Goal: Contribute content: Contribute content

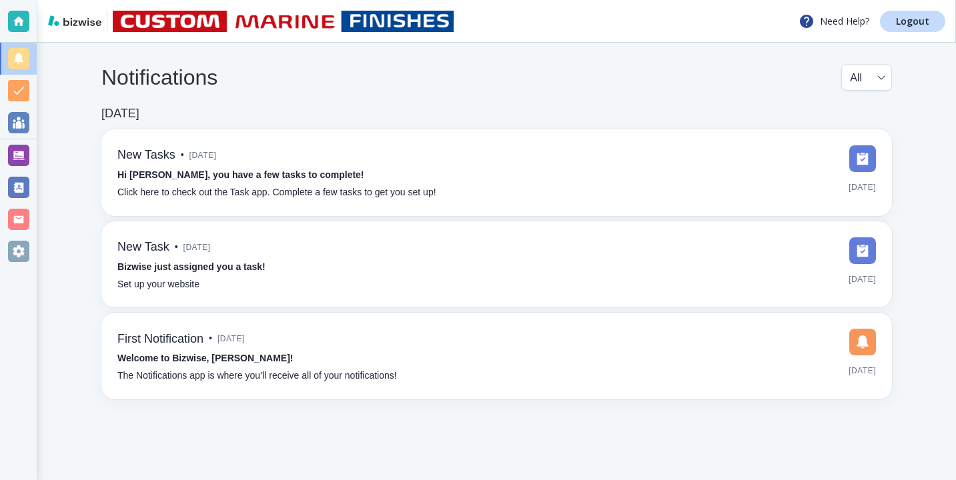
click at [27, 155] on div at bounding box center [18, 155] width 21 height 21
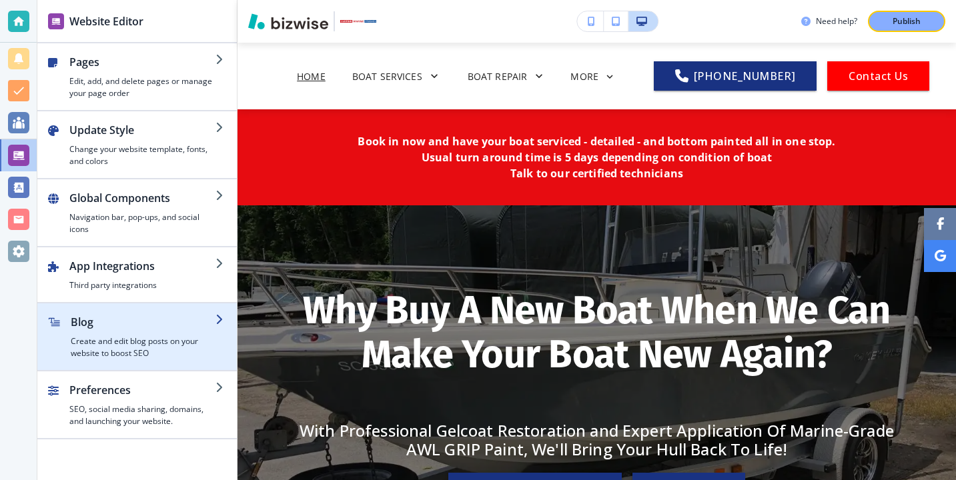
click at [141, 346] on h4 "Create and edit blog posts on your website to boost SEO" at bounding box center [143, 348] width 145 height 24
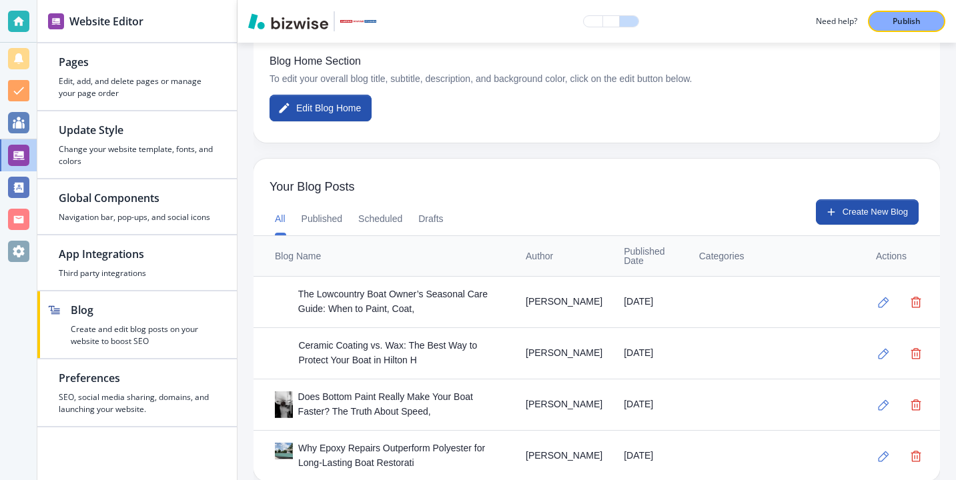
scroll to position [268, 0]
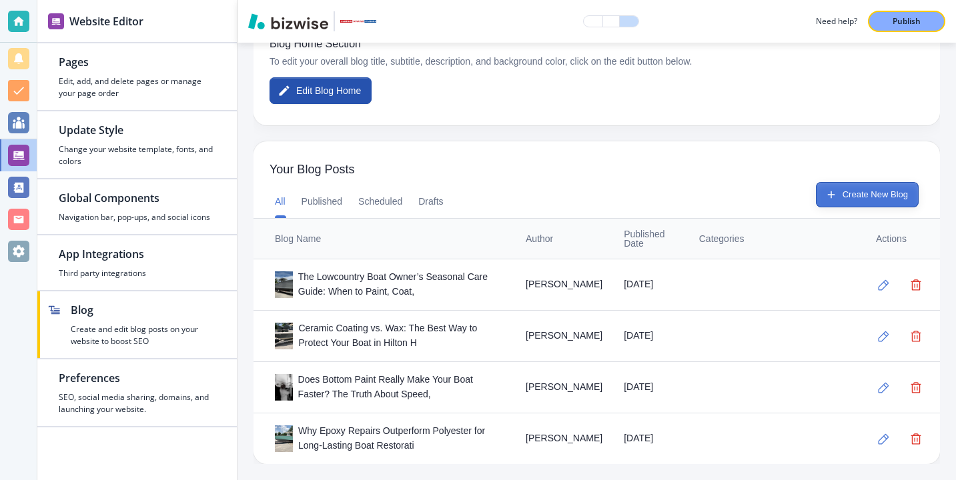
click at [908, 190] on button "Create New Blog" at bounding box center [867, 194] width 103 height 25
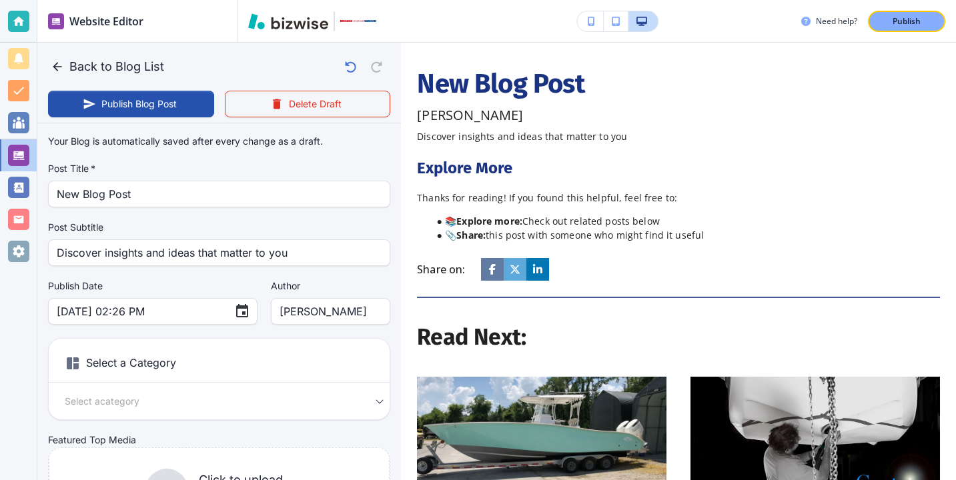
click at [211, 209] on div "Your Blog is automatically saved after every change as a draft. Post Title   * …" at bounding box center [219, 338] width 342 height 418
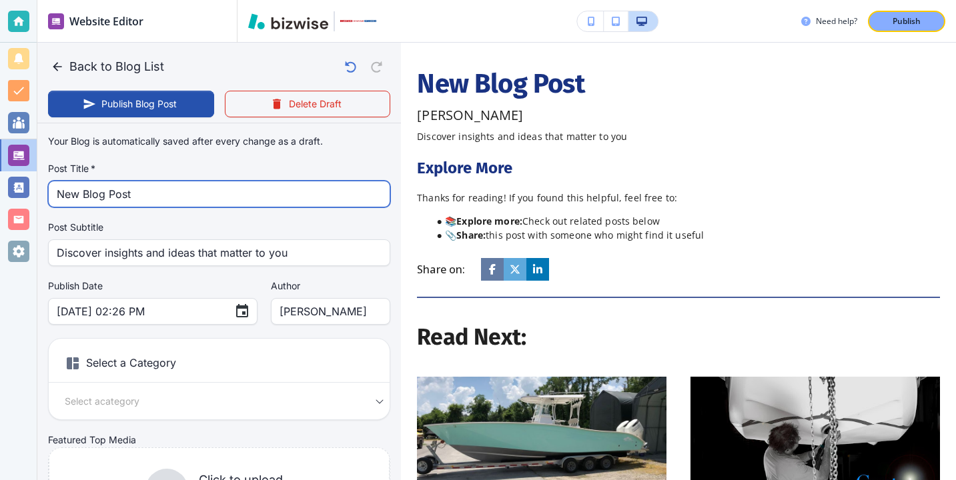
click at [211, 194] on input "New Blog Post" at bounding box center [219, 193] width 325 height 25
paste input "5 Signs Your Boat Needs Gelcoat Repair Before It’s Too Late"
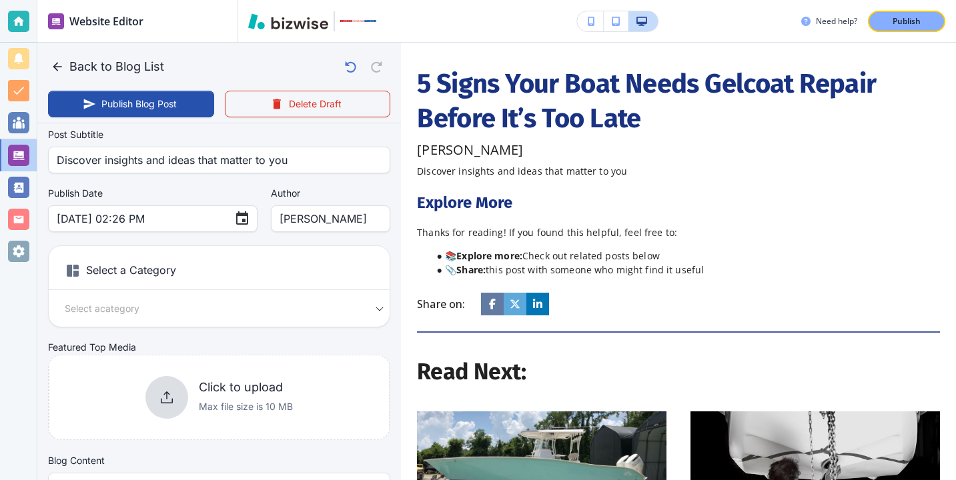
scroll to position [123, 0]
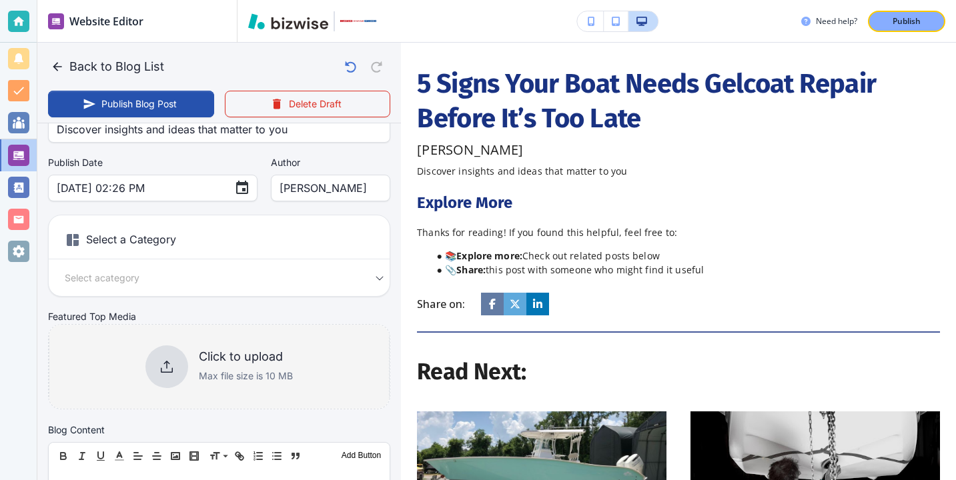
type input "5 Signs Your Boat Needs Gelcoat Repair Before It’s Too Late"
click at [203, 348] on div "Click to upload Max file size is 10 MB" at bounding box center [218, 367] width 147 height 43
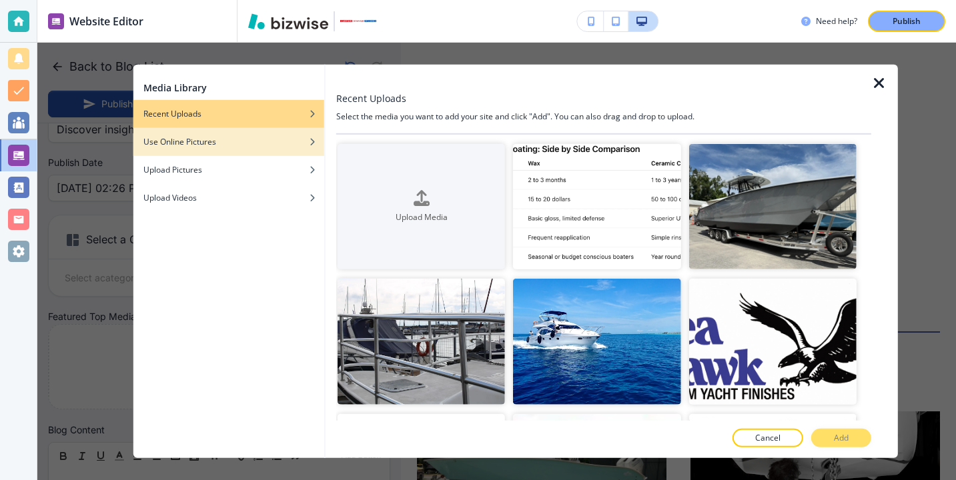
click at [254, 145] on div "Use Online Pictures" at bounding box center [228, 142] width 191 height 12
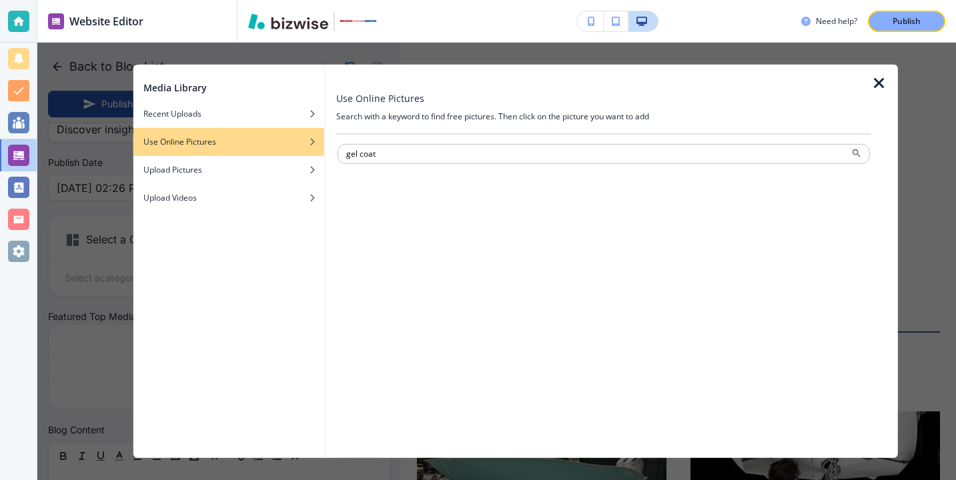
type input "gel coat"
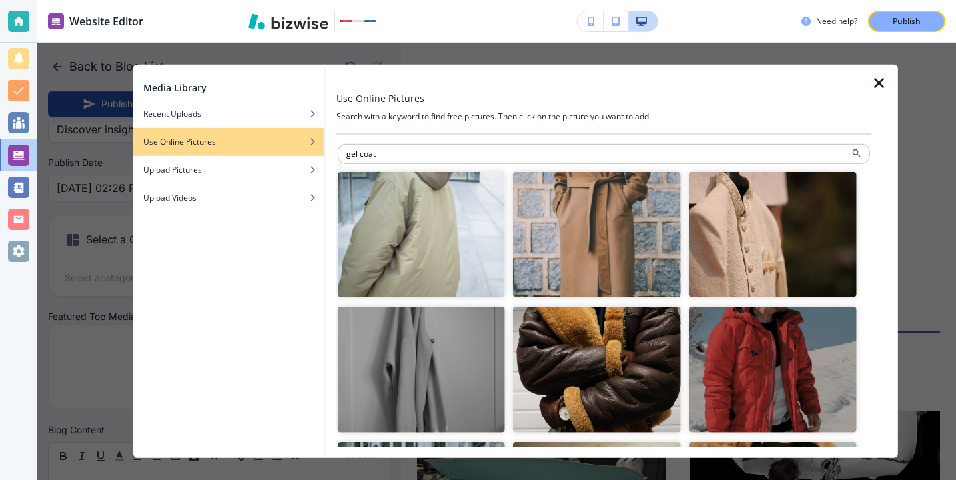
click at [877, 86] on icon "button" at bounding box center [879, 83] width 16 height 16
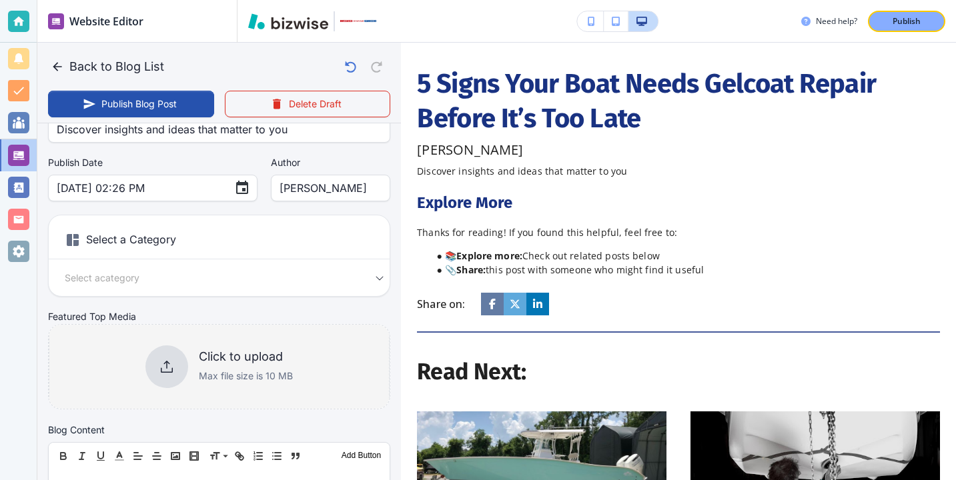
click at [209, 364] on div "Click to upload Max file size is 10 MB" at bounding box center [246, 367] width 94 height 35
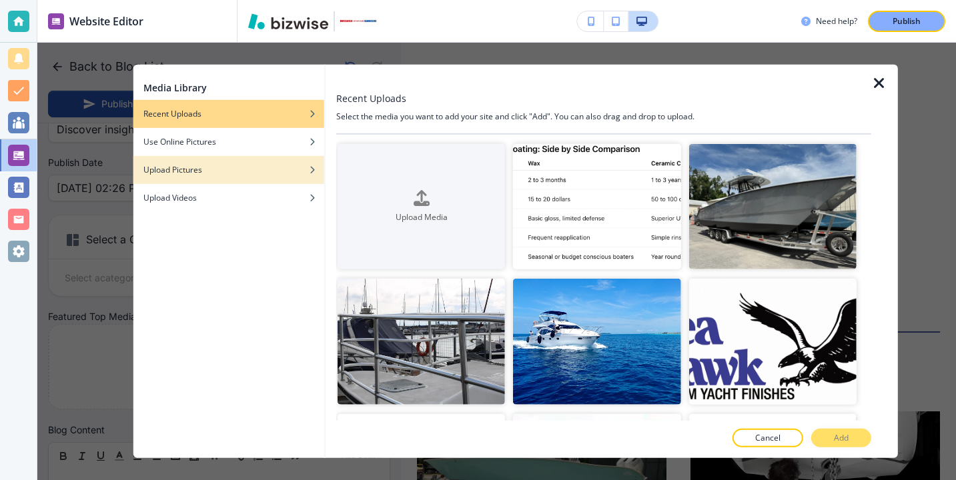
click at [258, 157] on div "button" at bounding box center [228, 160] width 191 height 8
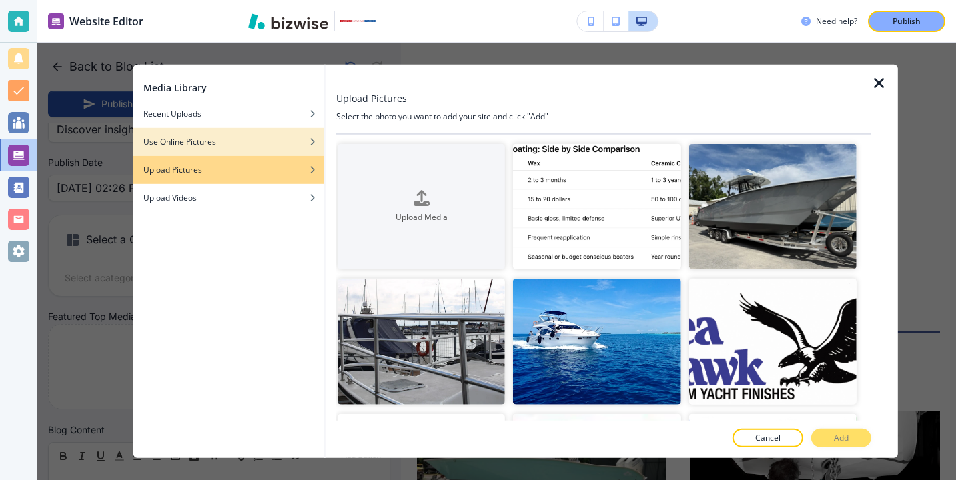
click at [273, 148] on div "button" at bounding box center [228, 152] width 191 height 8
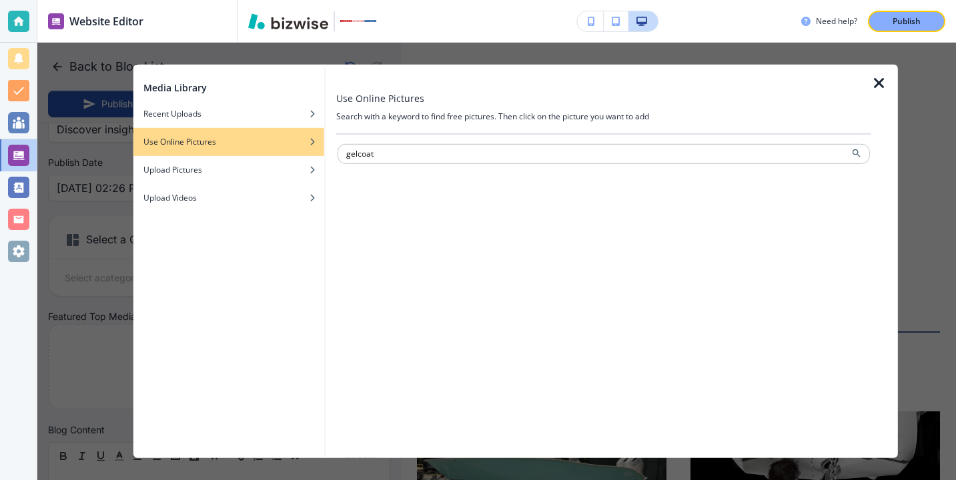
type input "gelcoat"
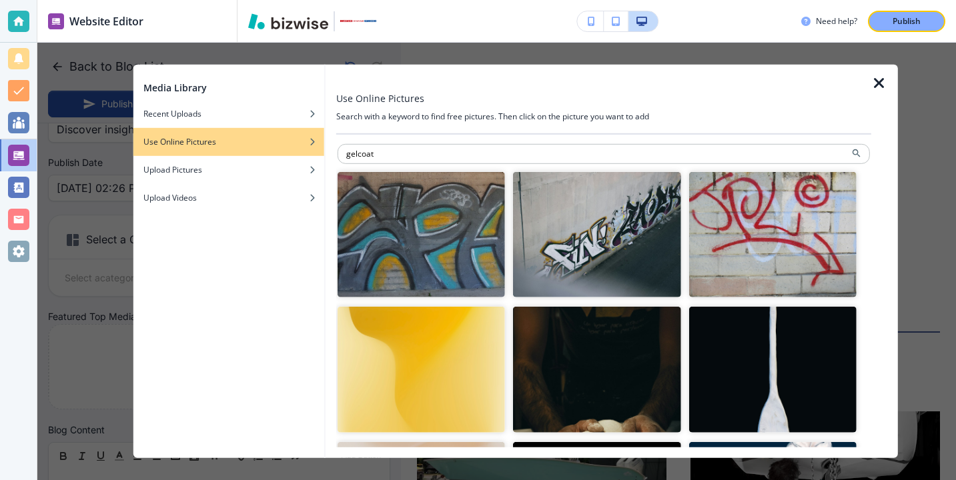
scroll to position [342, 0]
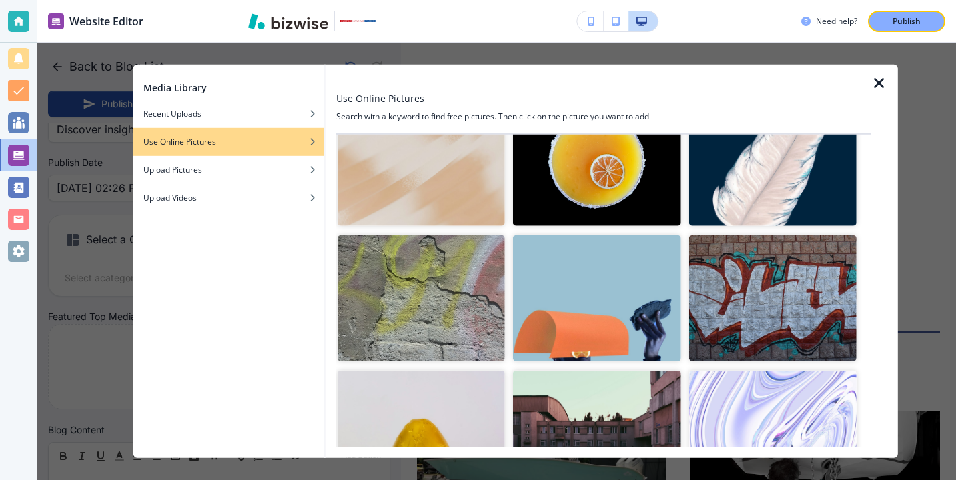
click at [879, 77] on icon "button" at bounding box center [879, 83] width 16 height 16
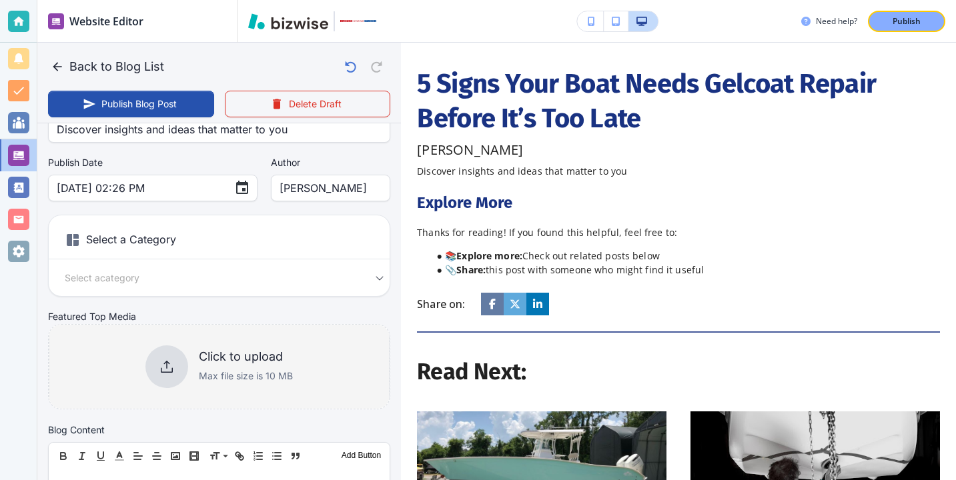
click at [184, 357] on div at bounding box center [166, 367] width 43 height 43
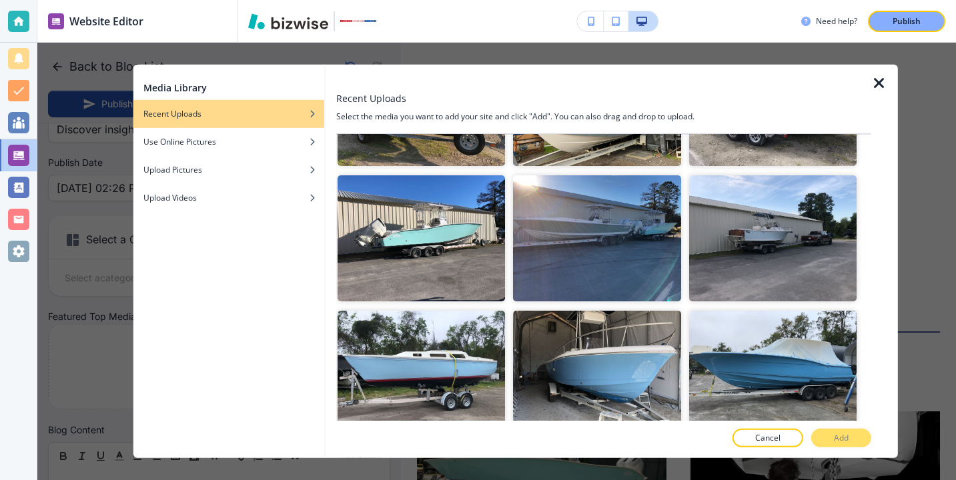
scroll to position [1591, 0]
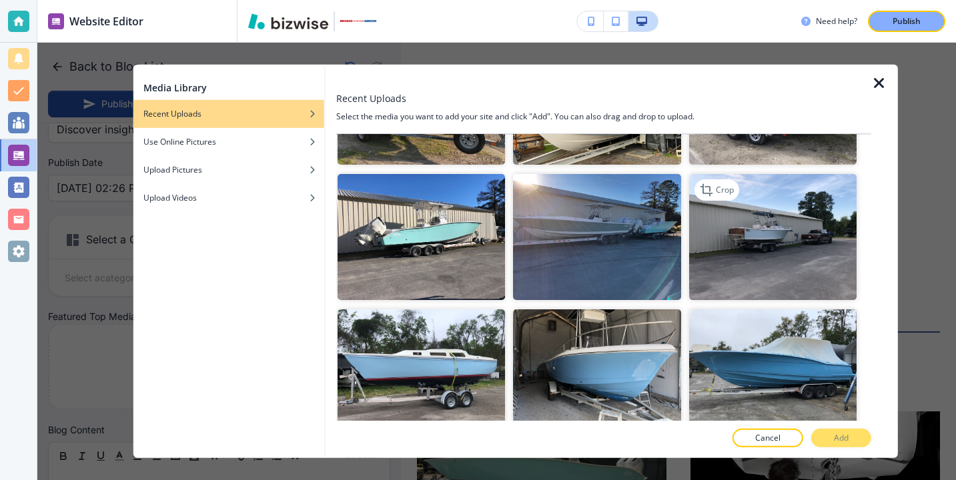
click at [721, 264] on img "button" at bounding box center [772, 236] width 167 height 125
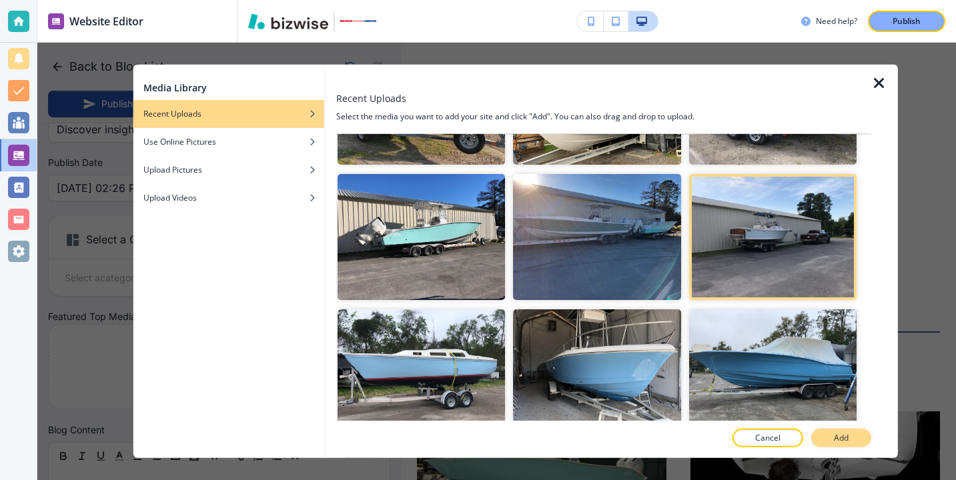
click at [847, 432] on p "Add" at bounding box center [841, 438] width 15 height 12
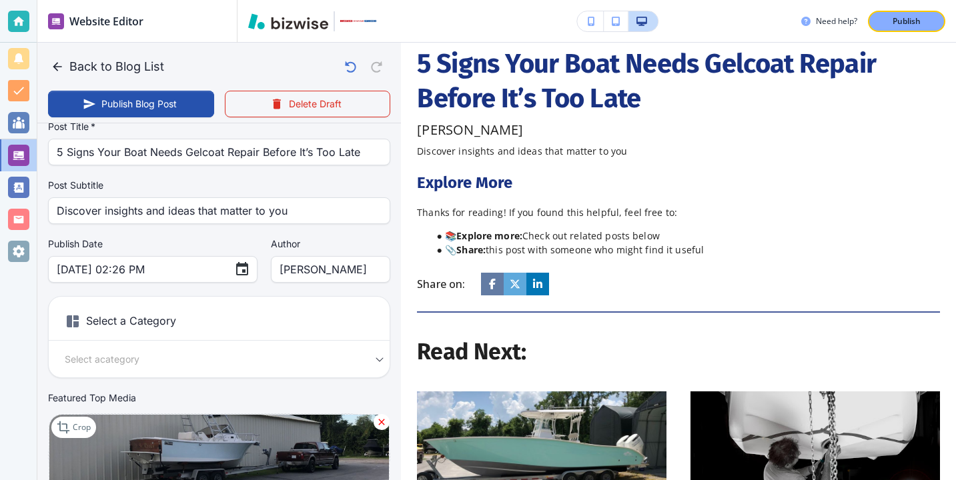
scroll to position [41, 0]
click at [304, 191] on label "Post Subtitle" at bounding box center [219, 185] width 342 height 13
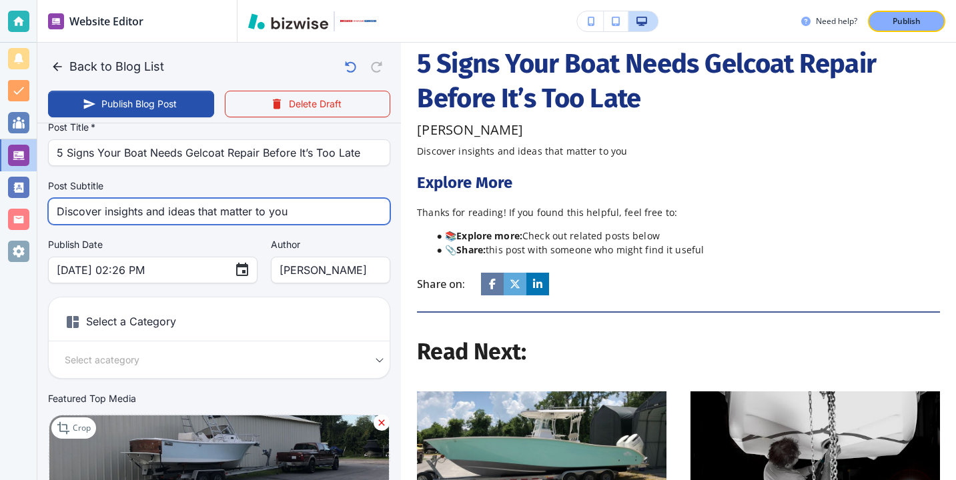
click at [304, 200] on input "Discover insights and ideas that matter to you" at bounding box center [219, 211] width 325 height 25
click at [304, 201] on input "Discover insights and ideas that matter to you" at bounding box center [219, 211] width 325 height 25
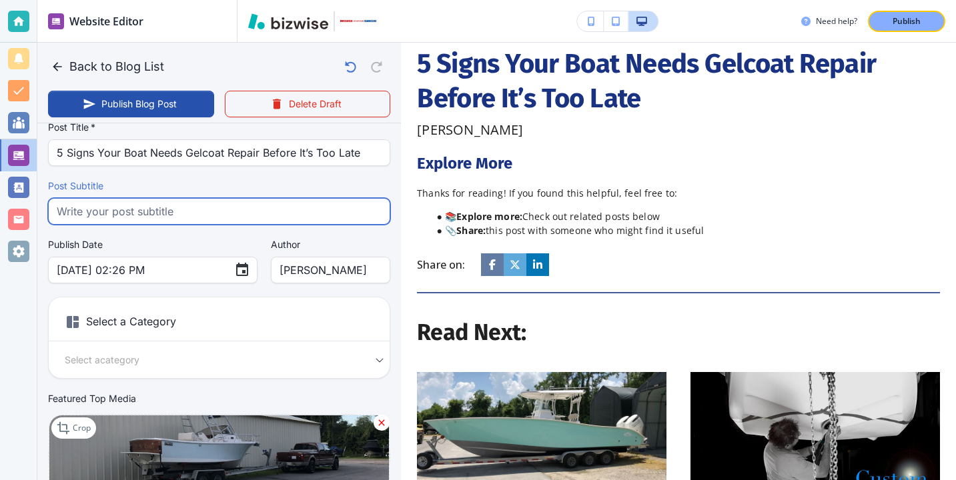
paste input "Learn the 5 key signs of gelcoat damage on your boat and why early repair is cr…"
type input "Learn the 5 key signs of gelcoat damage on your boat and why early repair is cr…"
type input "[DATE] 02:27 PM"
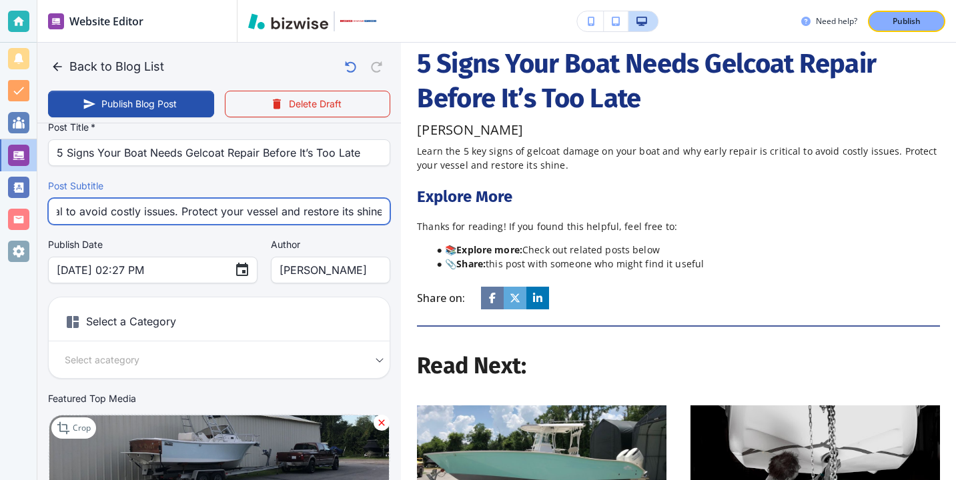
scroll to position [607, 0]
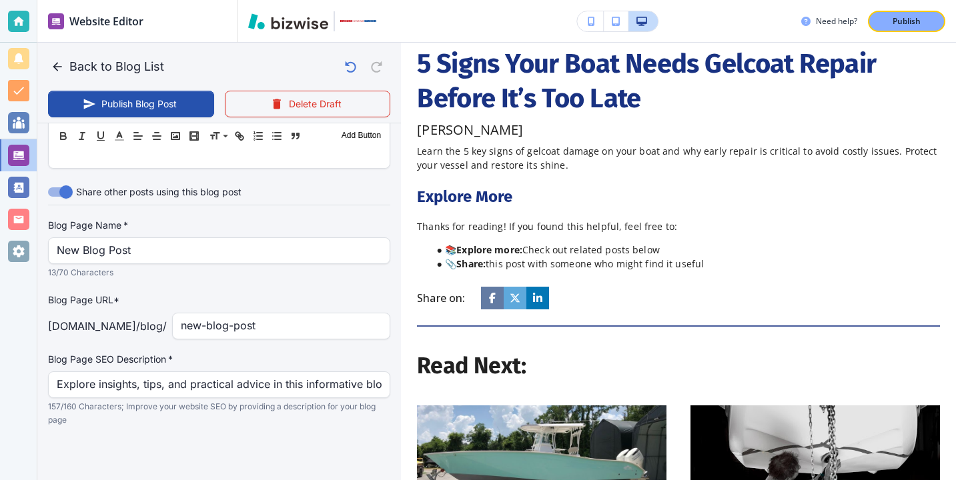
type input "Learn the 5 key signs of gelcoat damage on your boat and why early repair is cr…"
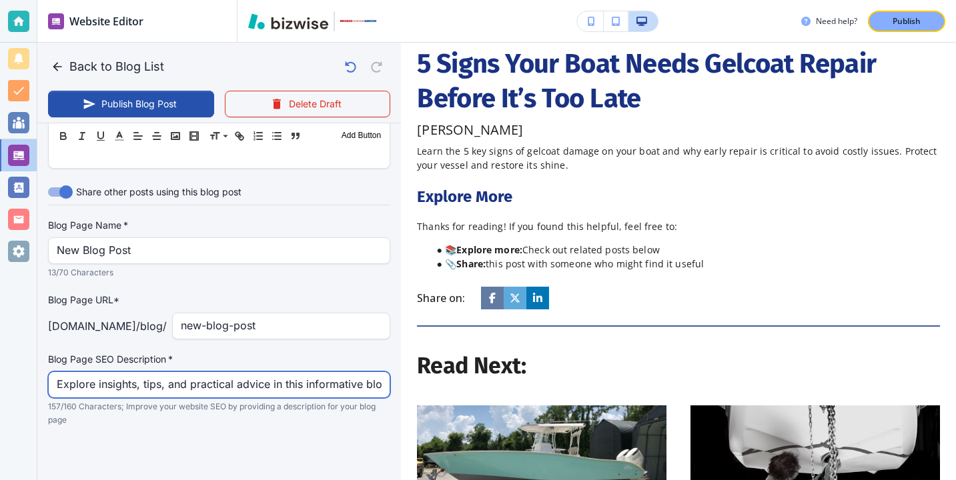
click at [247, 378] on input "Explore insights, tips, and practical advice in this informative blog post. Dis…" at bounding box center [219, 384] width 325 height 25
paste input "Learn the 5 key signs of gelcoat damage on your boat and why early repair is cr…"
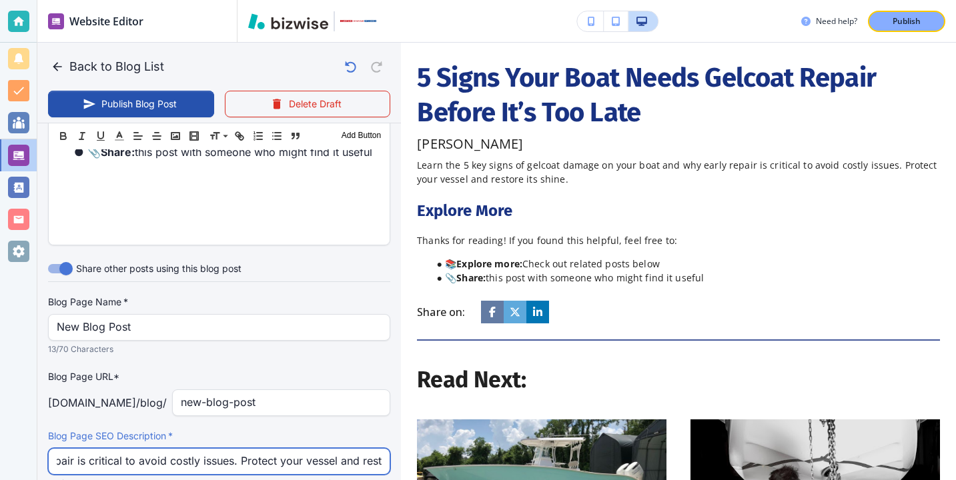
scroll to position [495, 0]
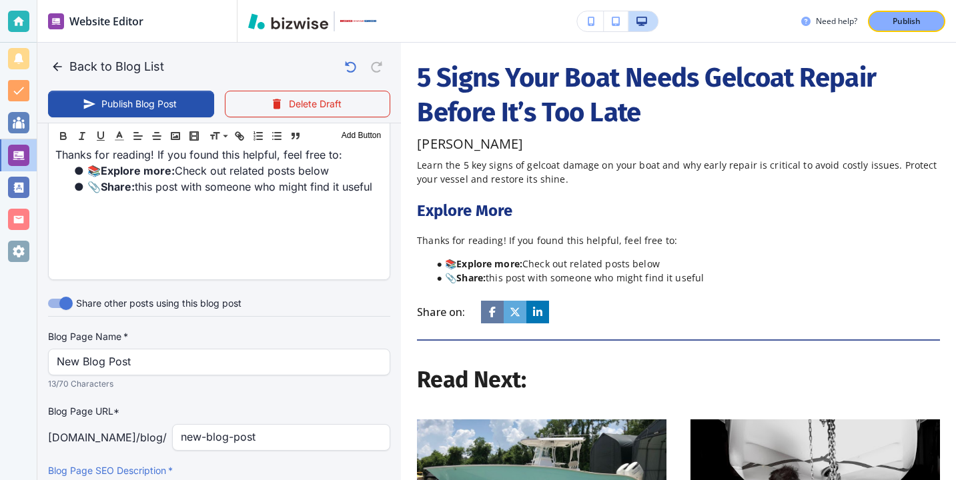
type input "Learn the 5 key signs of gelcoat damage on your boat and why early repair is cr…"
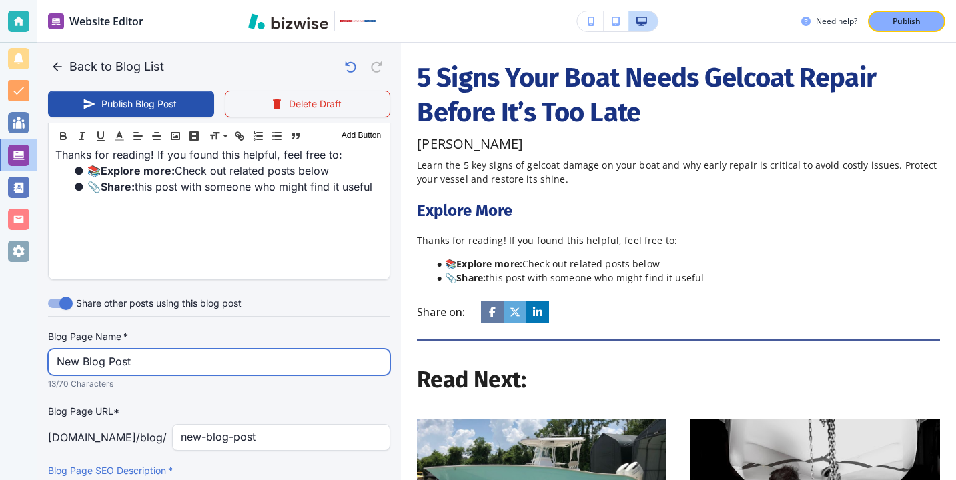
click at [232, 358] on input "New Blog Post" at bounding box center [219, 362] width 325 height 25
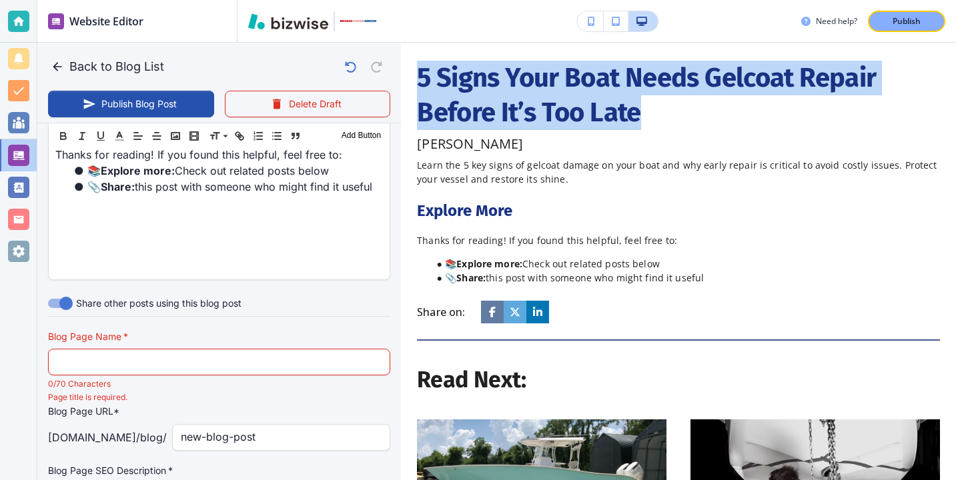
drag, startPoint x: 663, startPoint y: 133, endPoint x: 422, endPoint y: 72, distance: 248.4
click at [422, 72] on div "5 Signs Your Boat Needs Gelcoat Repair Before It’s Too Late [PERSON_NAME] Learn…" at bounding box center [678, 123] width 523 height 125
copy h1 "5 Signs Your Boat Needs Gelcoat Repair Before It’s Too Late"
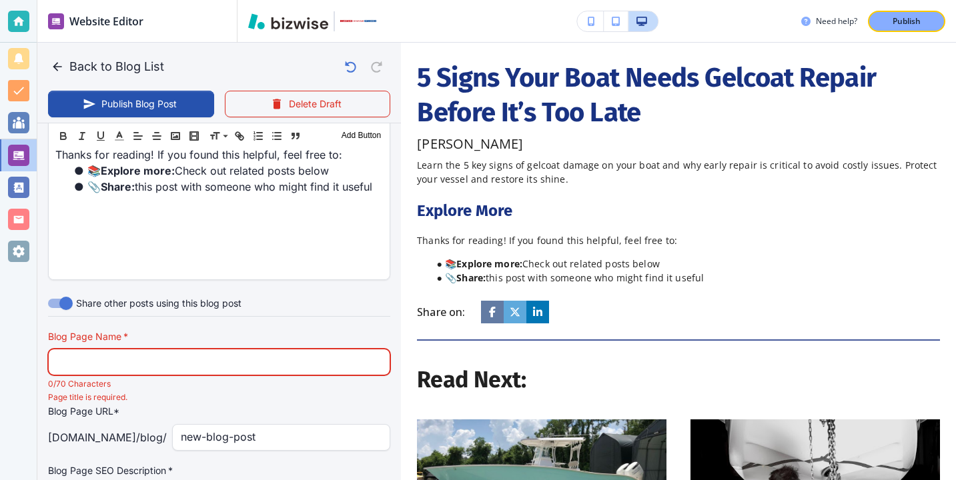
click at [295, 359] on input "text" at bounding box center [219, 362] width 325 height 25
paste input "5 Signs Your Boat Needs Gelcoat Repair Before It’s Too Late"
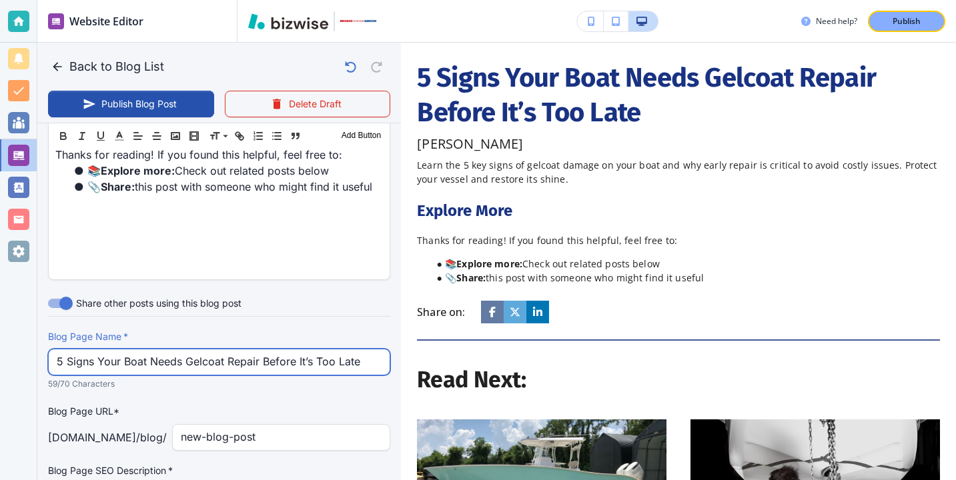
type input "5 Signs Your Boat Needs Gelcoat Repair Before It’s Too Late"
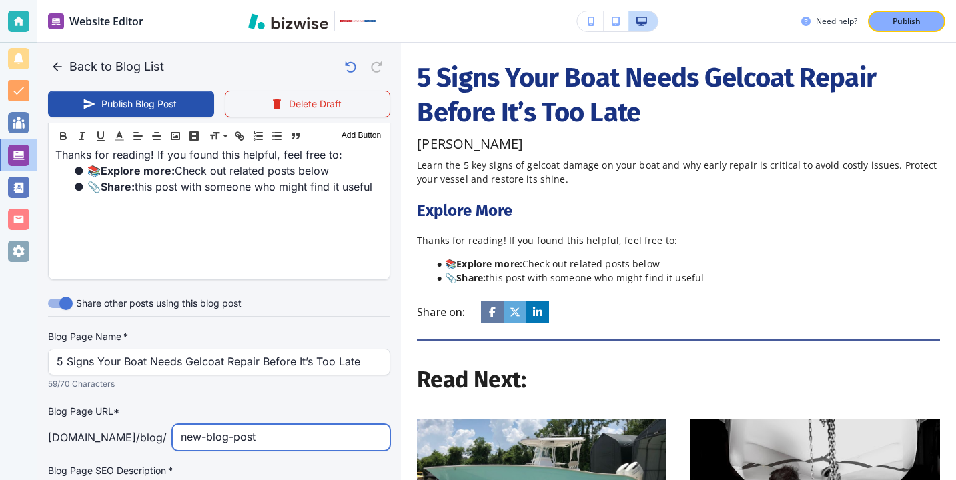
click at [309, 427] on input "new-blog-post" at bounding box center [281, 437] width 201 height 25
click at [310, 428] on input "new-blog-post" at bounding box center [281, 437] width 201 height 25
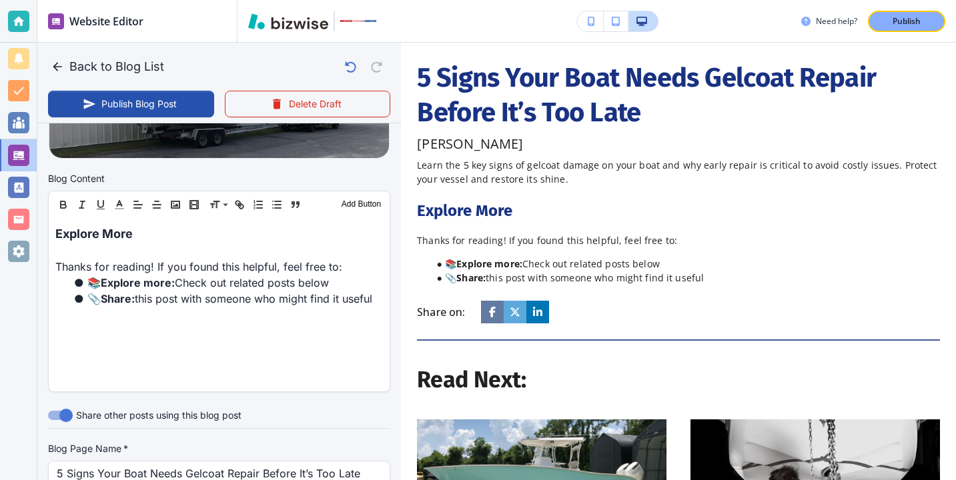
scroll to position [294, 0]
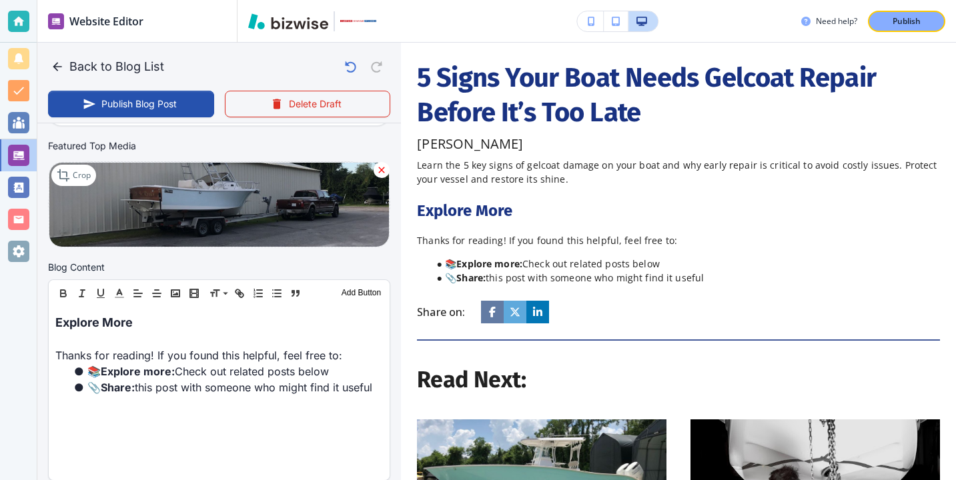
type input "5-signs-your-boat-needs-gelcoat-repair-before-its-too-late"
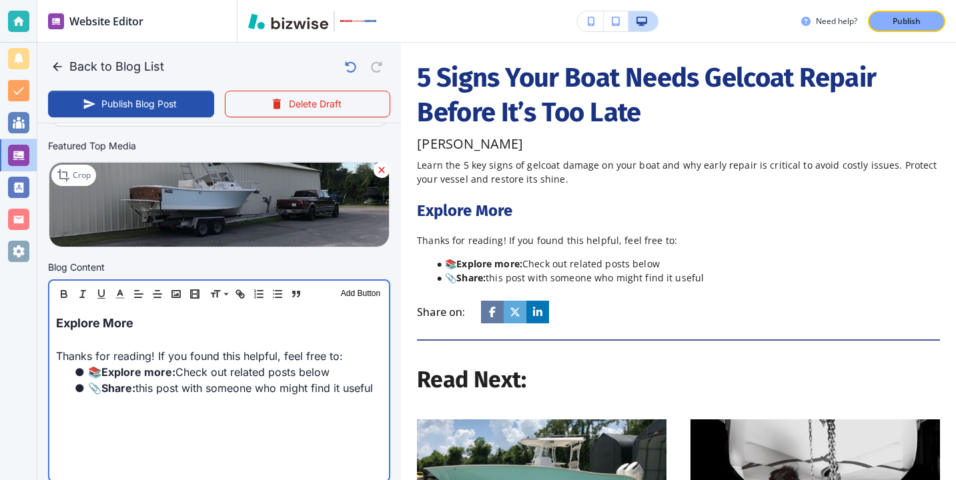
click at [178, 343] on p at bounding box center [219, 340] width 326 height 16
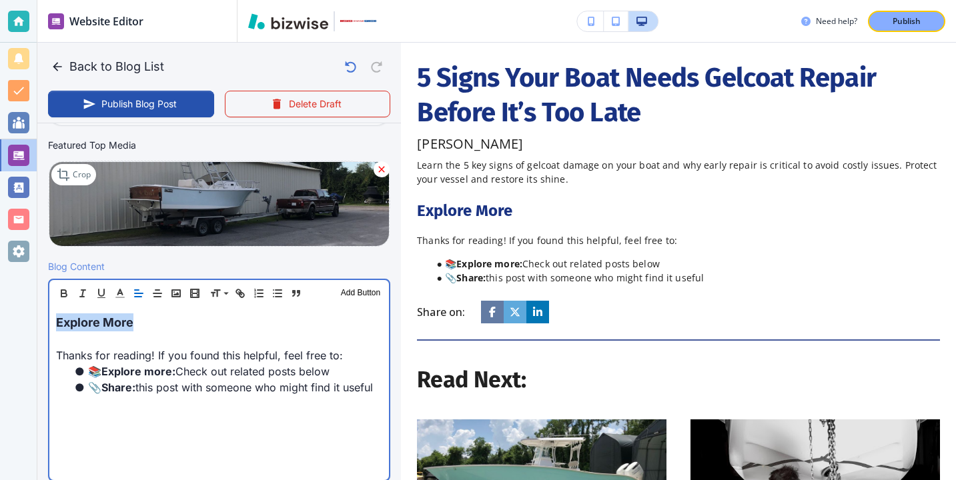
drag, startPoint x: 178, startPoint y: 324, endPoint x: 7, endPoint y: 329, distance: 171.5
click at [7, 329] on div "Website Editor Pages Edit, add, and delete pages or manage your page order Upda…" at bounding box center [478, 240] width 956 height 480
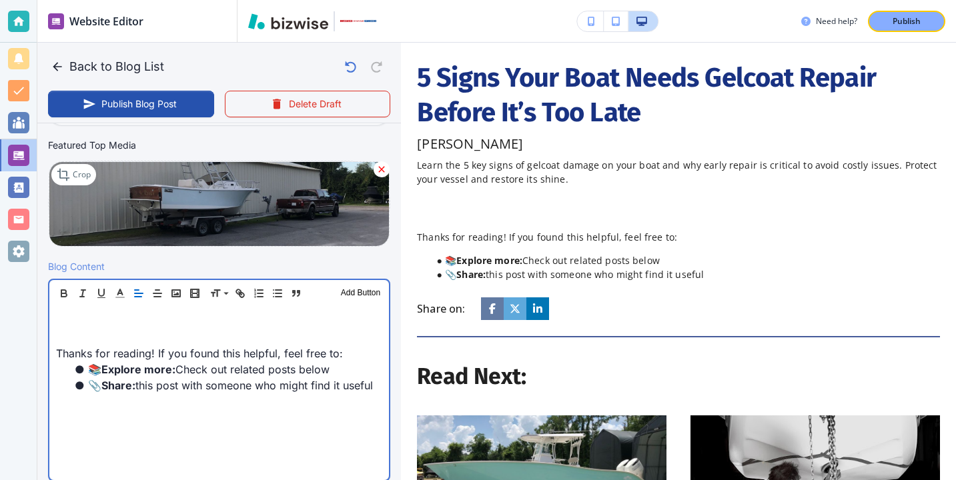
type input "[DATE] 02:28 PM"
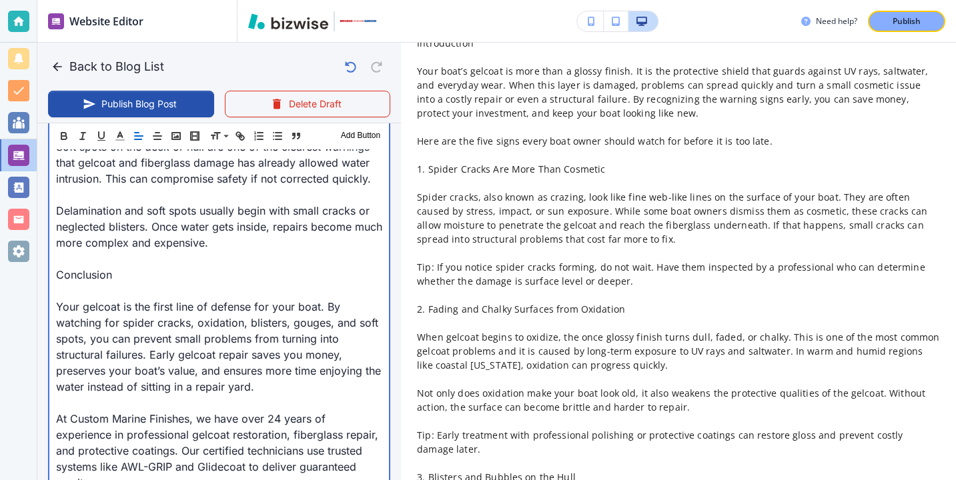
scroll to position [1574, 0]
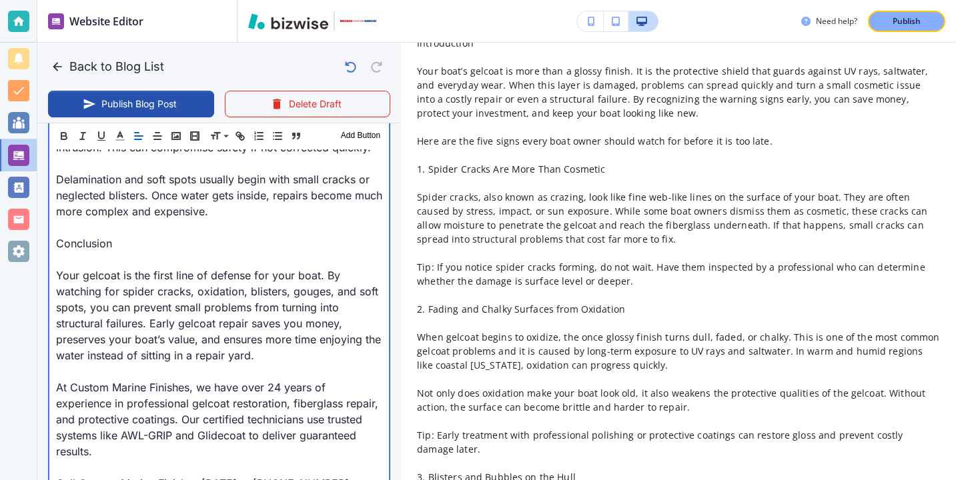
click at [130, 269] on p "Your gelcoat is the first line of defense for your boat. By watching for spider…" at bounding box center [219, 316] width 326 height 96
click at [127, 262] on p at bounding box center [219, 260] width 326 height 16
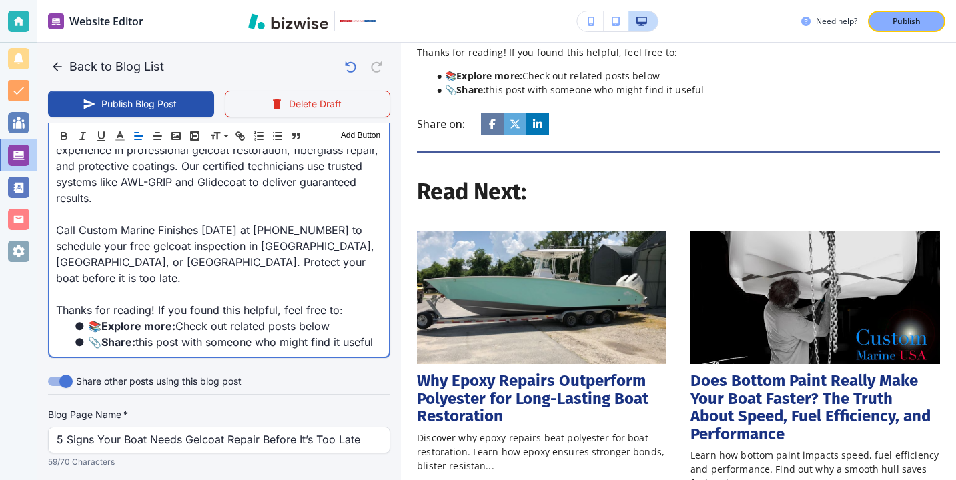
scroll to position [1397, 0]
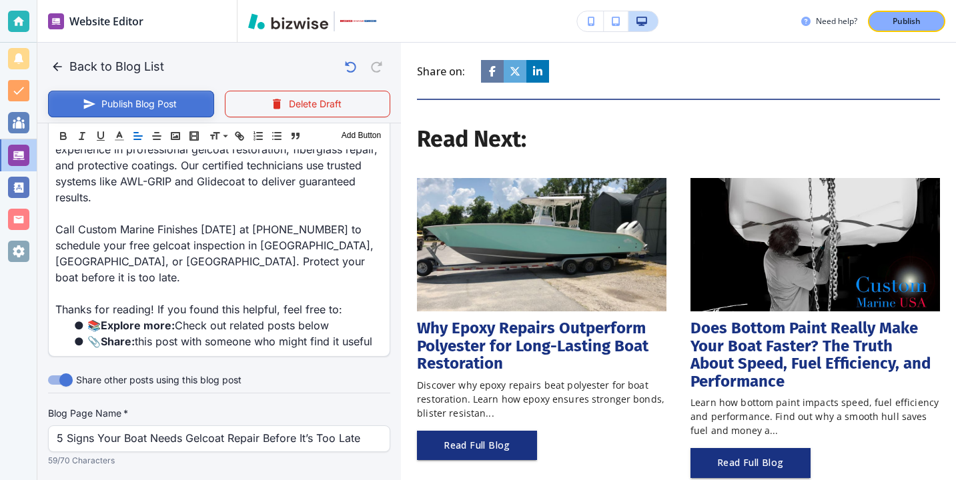
click at [141, 110] on button "Publish Blog Post" at bounding box center [131, 104] width 166 height 27
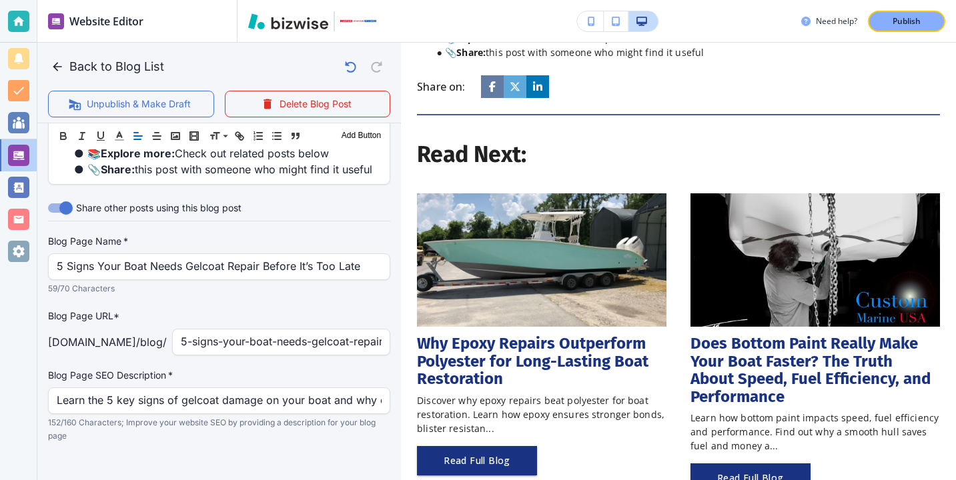
scroll to position [1380, 0]
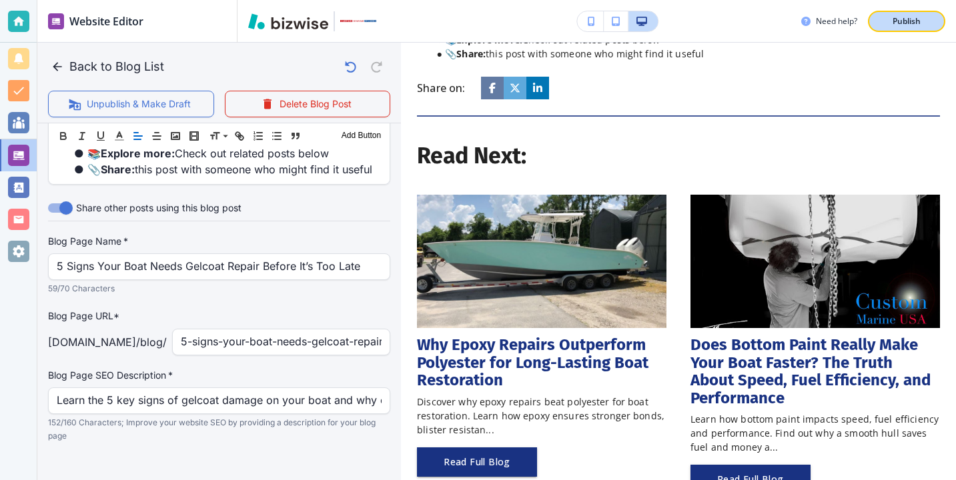
click at [915, 22] on p "Publish" at bounding box center [907, 21] width 28 height 12
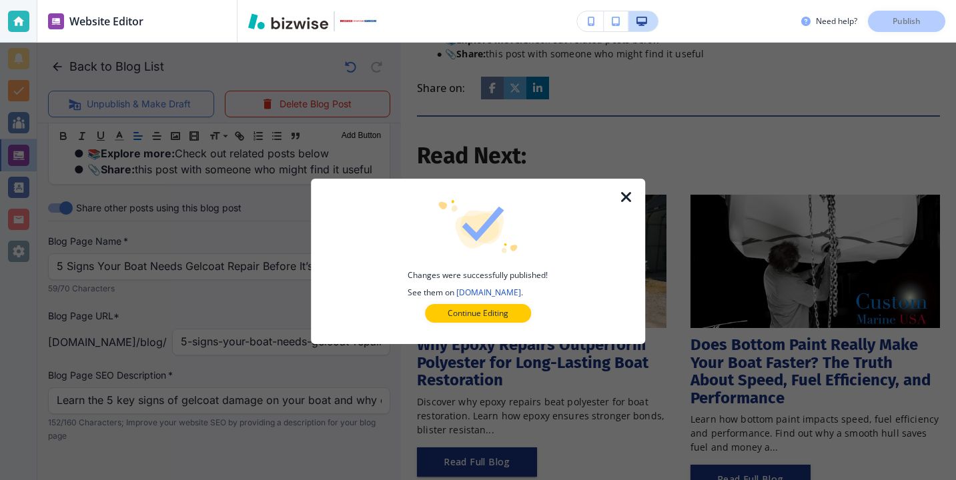
click at [482, 328] on div at bounding box center [478, 333] width 292 height 21
click at [485, 313] on p "Continue Editing" at bounding box center [478, 314] width 61 height 12
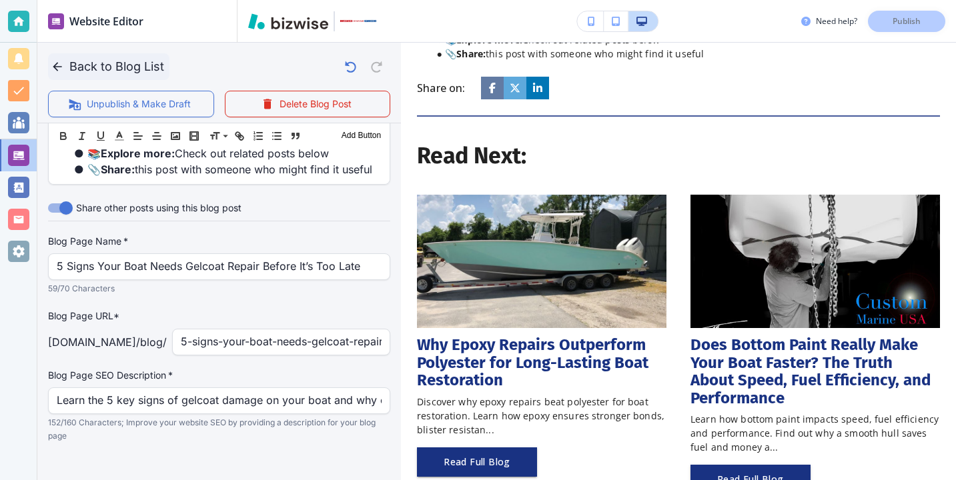
click at [98, 70] on button "Back to Blog List" at bounding box center [108, 66] width 121 height 27
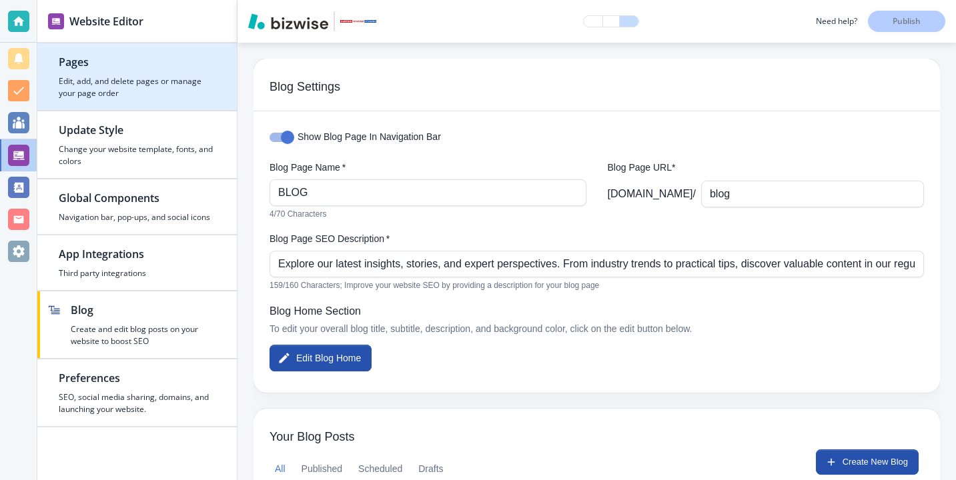
click at [136, 83] on h4 "Edit, add, and delete pages or manage your page order" at bounding box center [137, 87] width 157 height 24
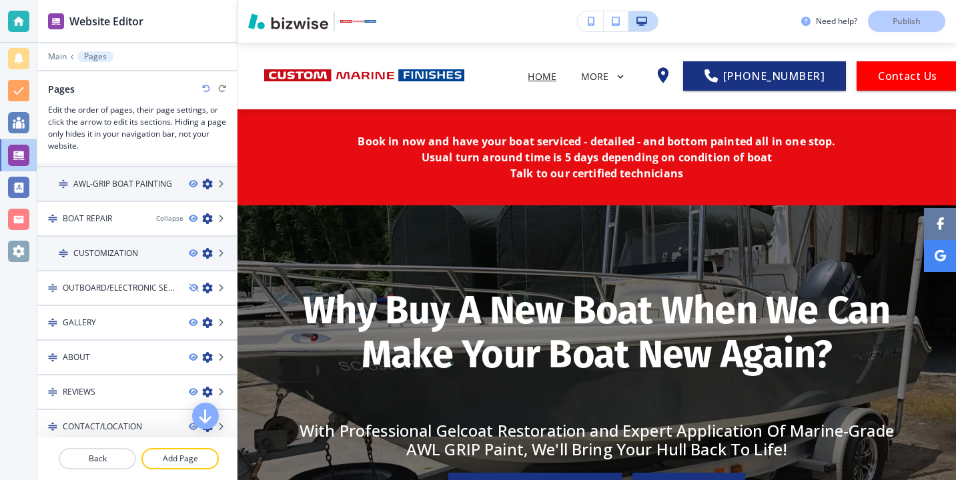
scroll to position [212, 0]
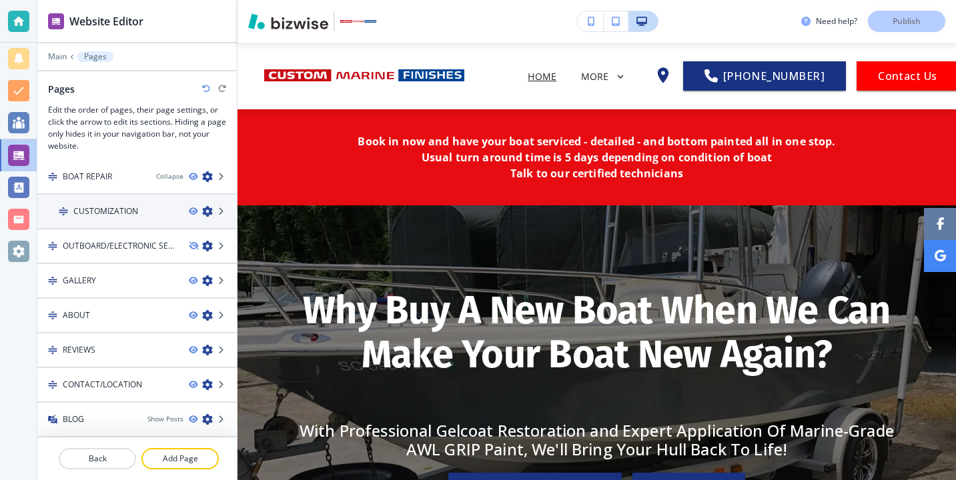
click at [27, 27] on div at bounding box center [18, 21] width 21 height 21
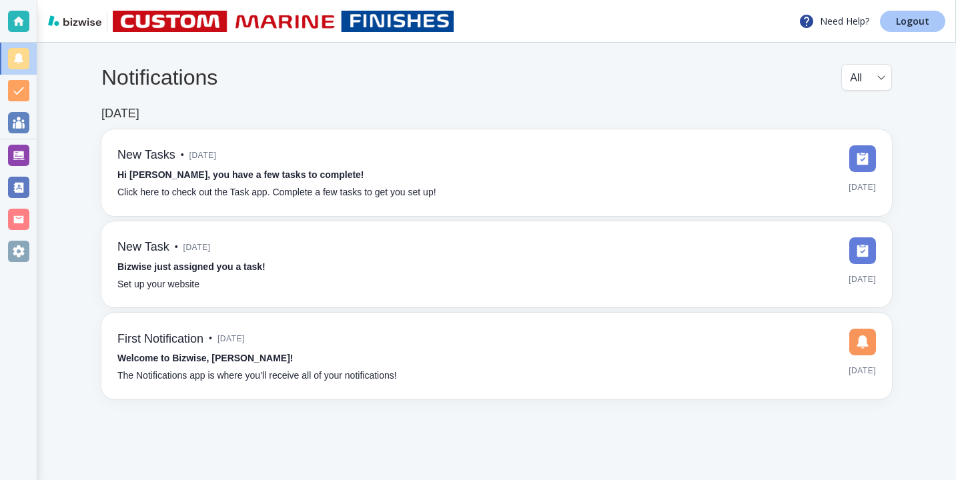
click at [924, 23] on p "Logout" at bounding box center [912, 21] width 33 height 9
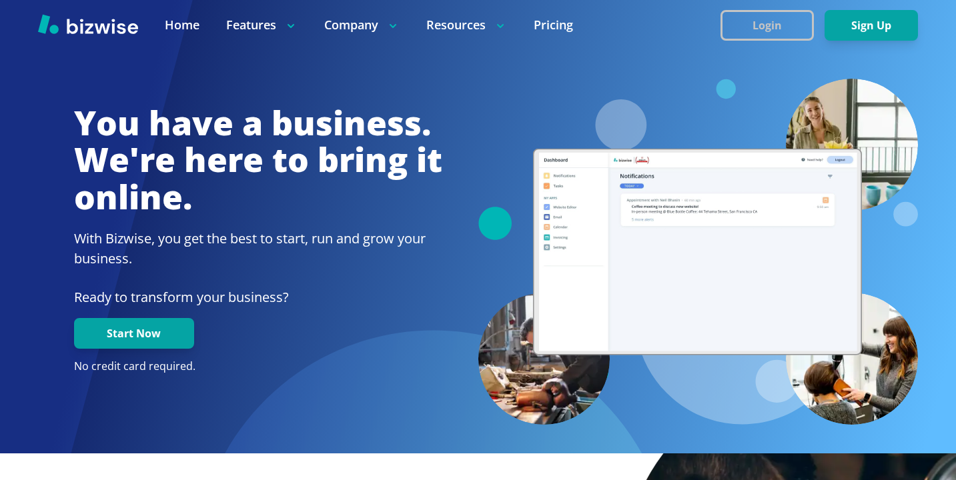
click at [749, 32] on button "Login" at bounding box center [767, 25] width 93 height 31
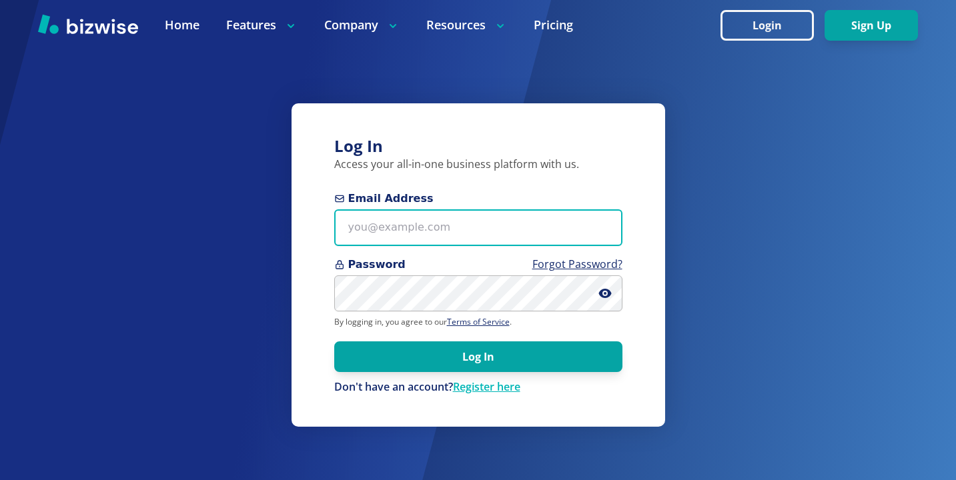
click at [414, 212] on input "Email Address" at bounding box center [478, 228] width 288 height 37
paste input "thegreenmancare@gmail.com"
type input "thegreenmancare@gmail.com"
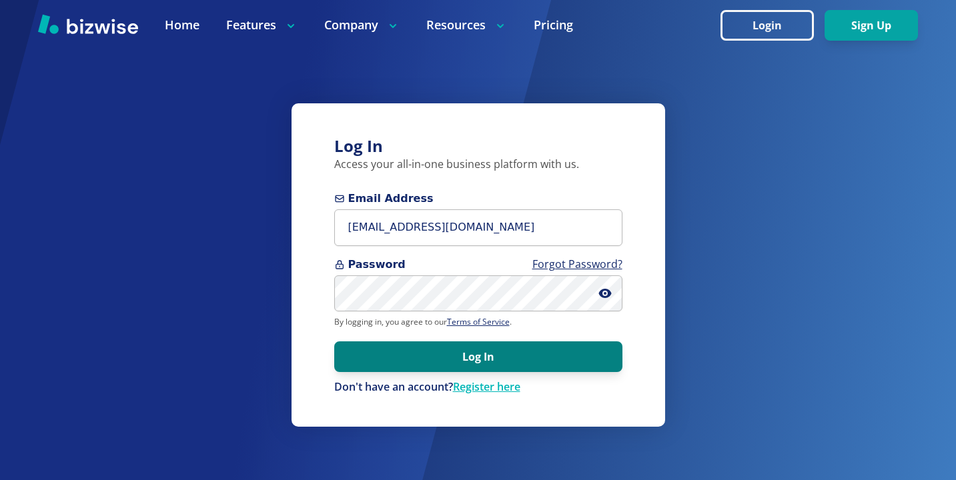
click at [503, 364] on button "Log In" at bounding box center [478, 357] width 288 height 31
